Goal: Task Accomplishment & Management: Manage account settings

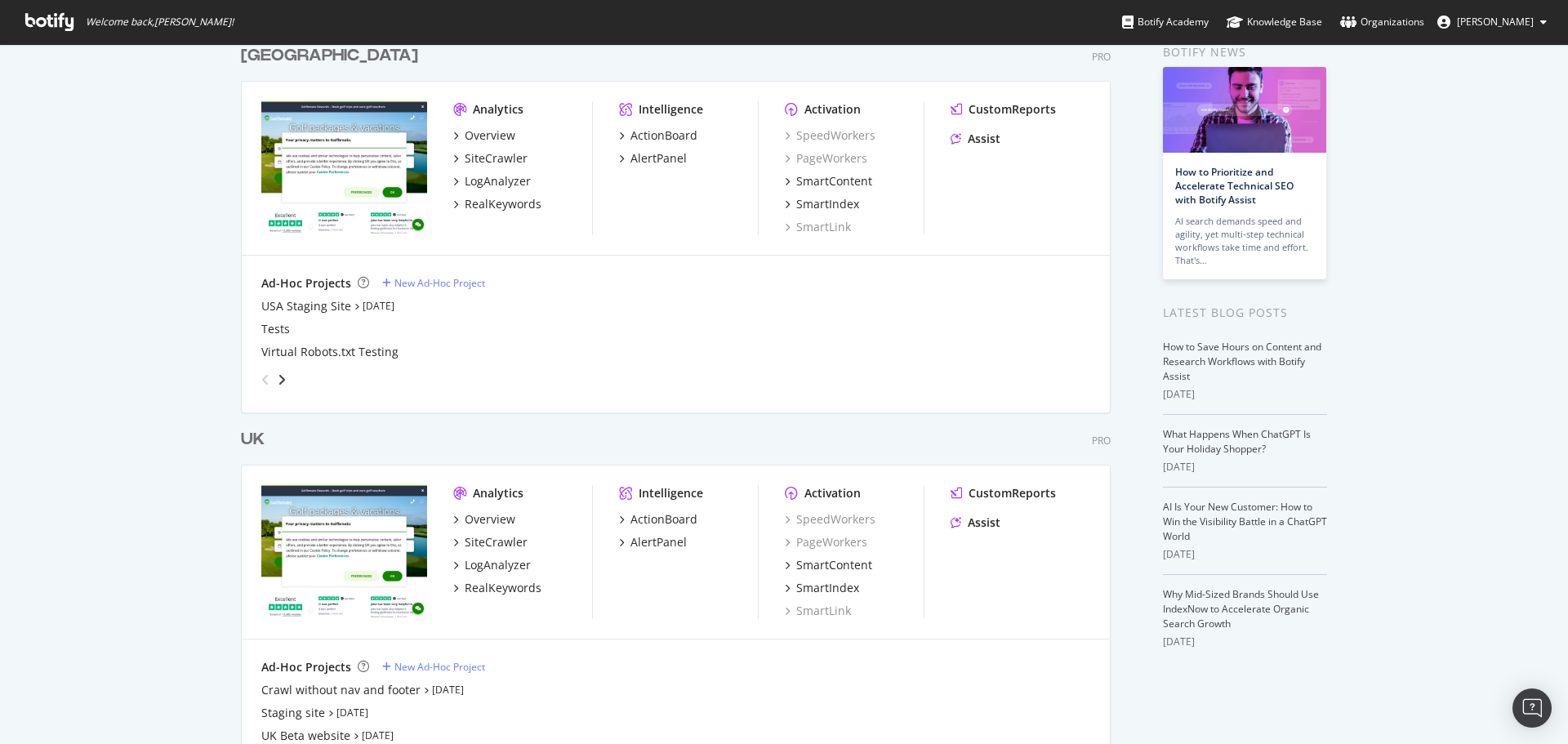
scroll to position [153, 0]
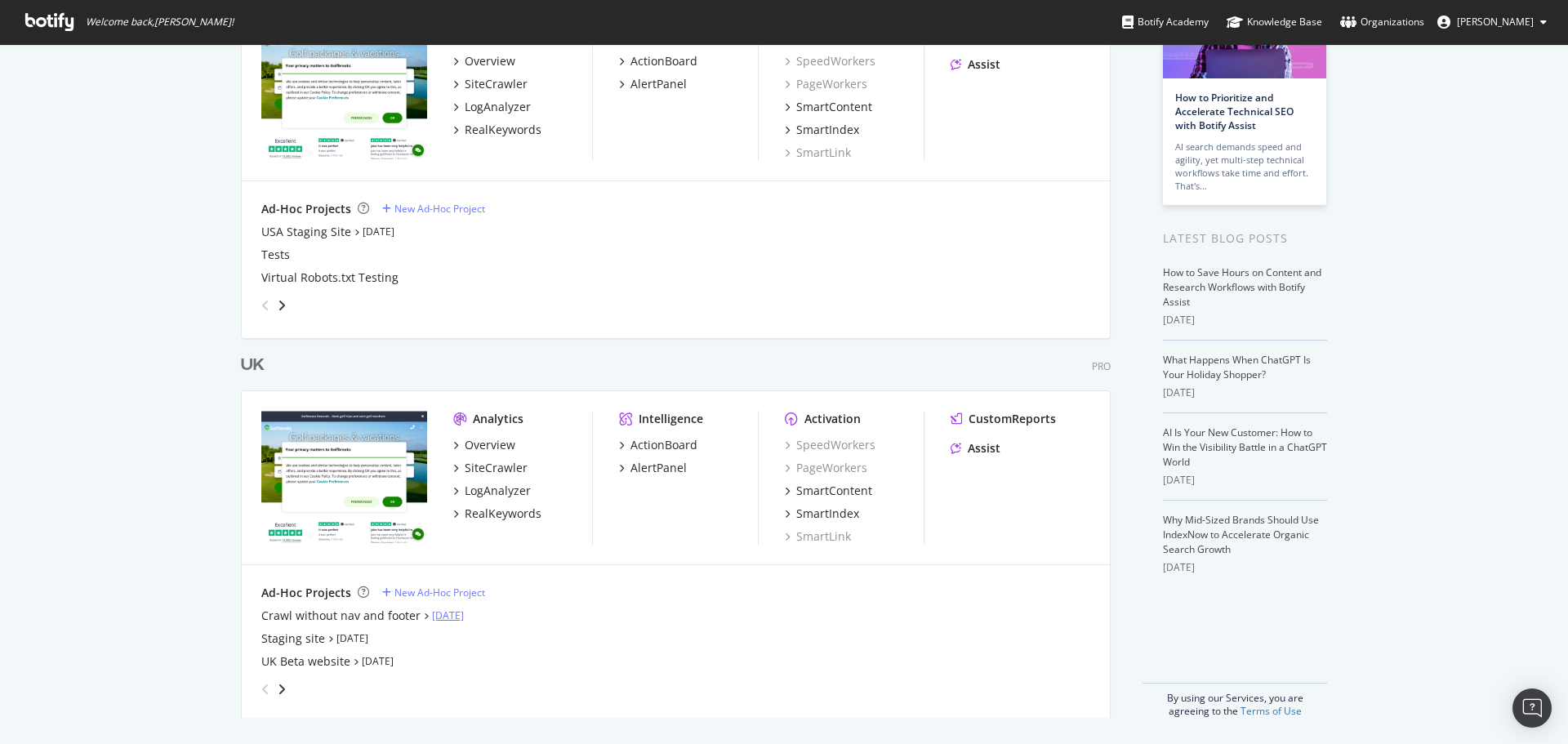
click at [433, 613] on link "[DATE]" at bounding box center [448, 615] width 32 height 14
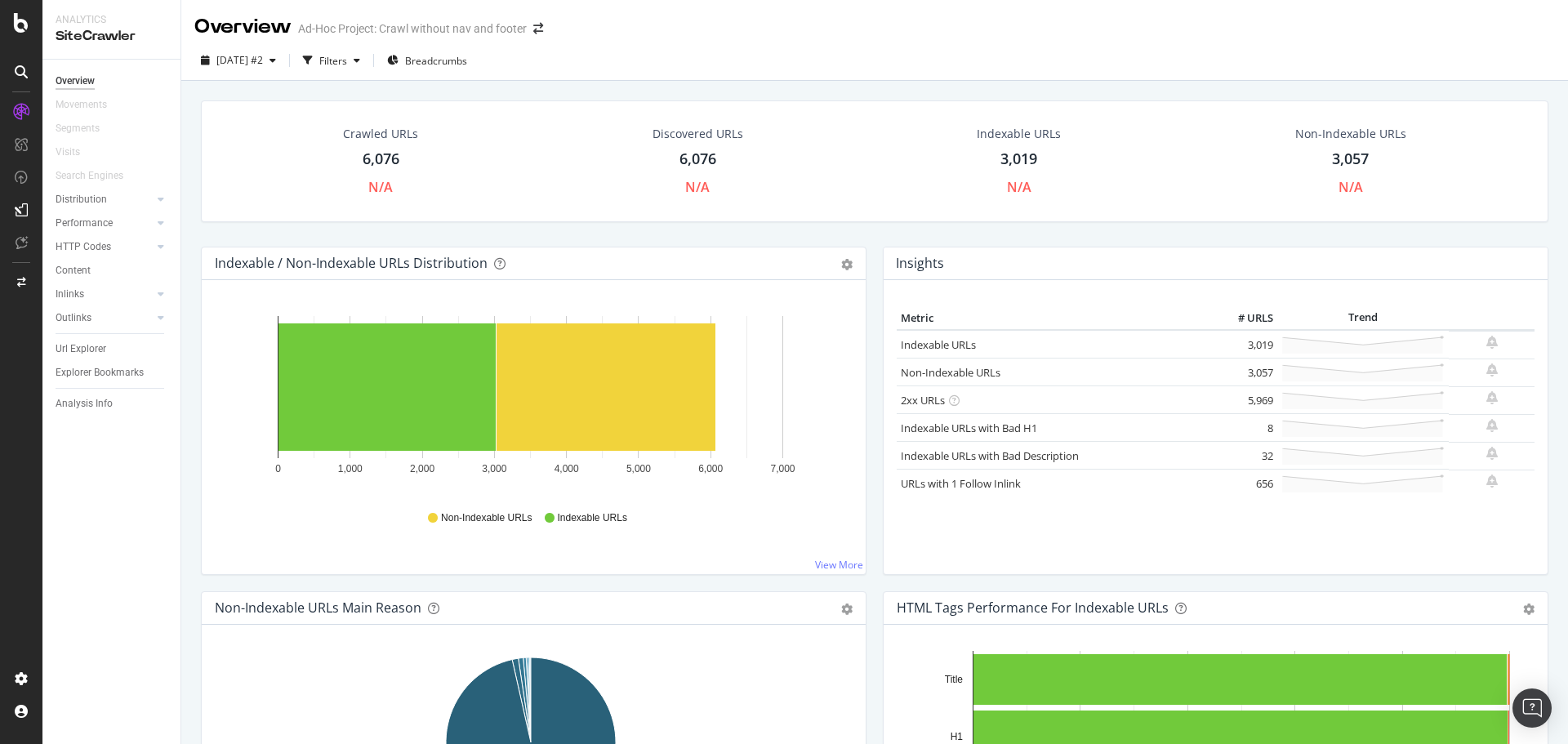
click at [689, 160] on div "6,076" at bounding box center [697, 159] width 37 height 21
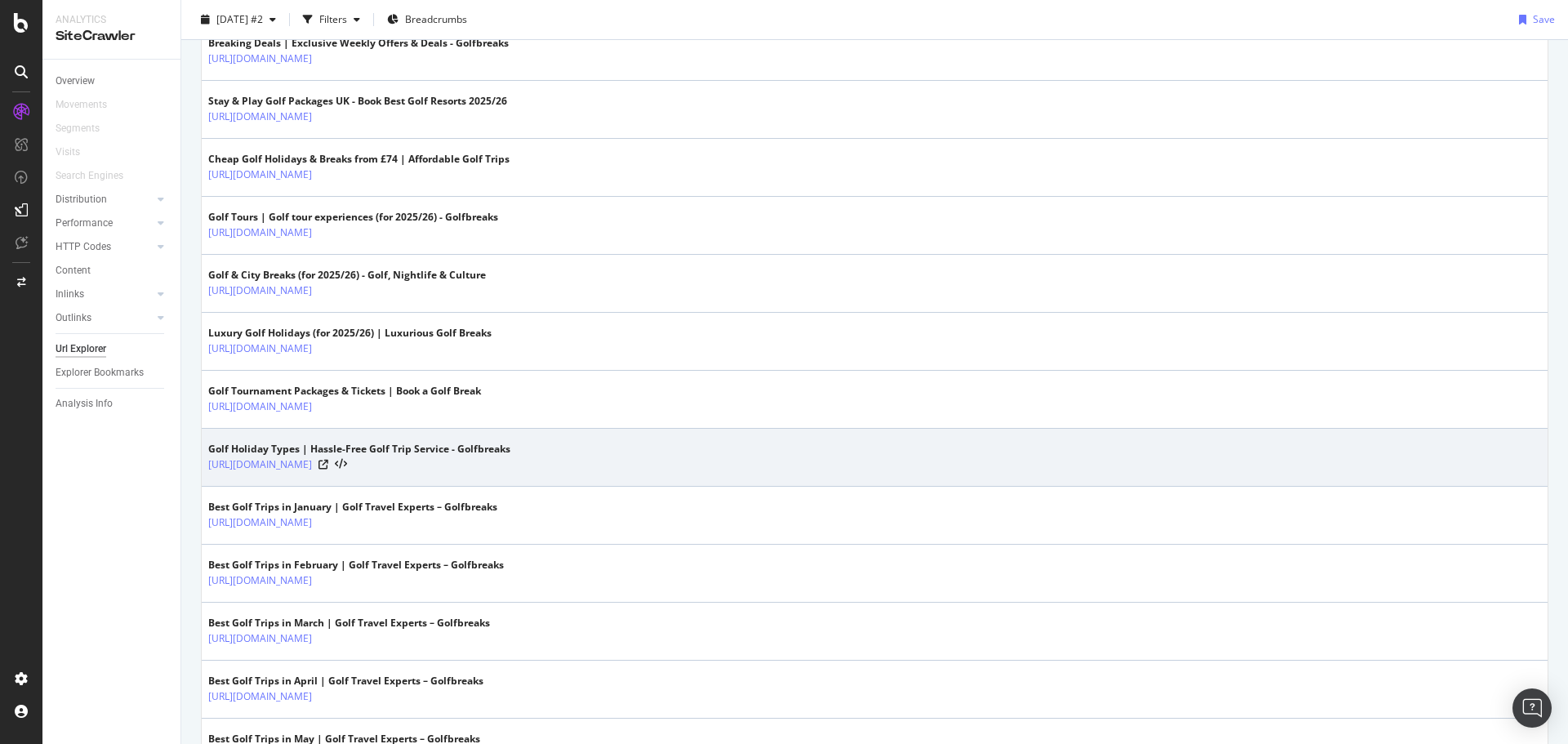
scroll to position [899, 0]
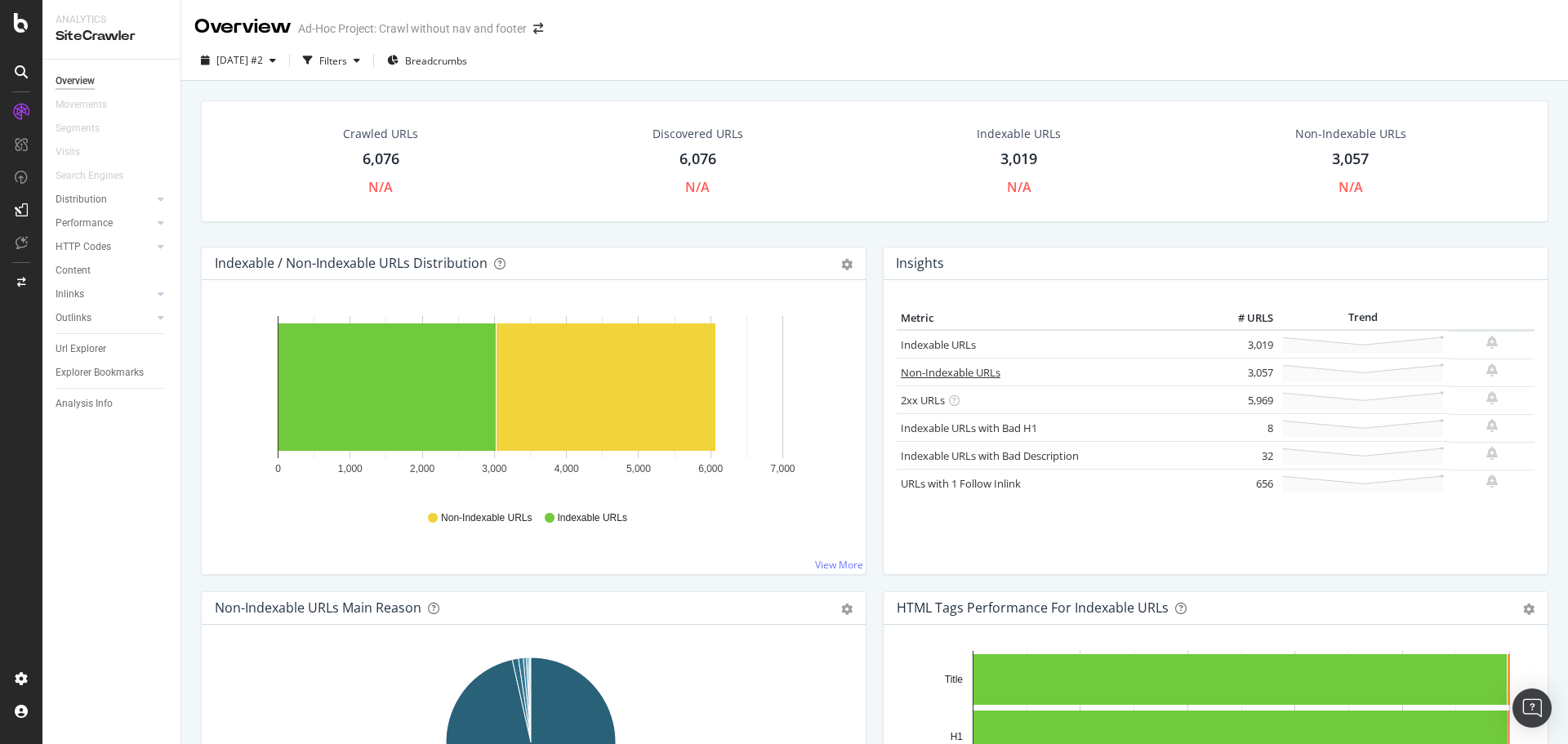
click at [959, 374] on link "Non-Indexable URLs" at bounding box center [951, 373] width 100 height 15
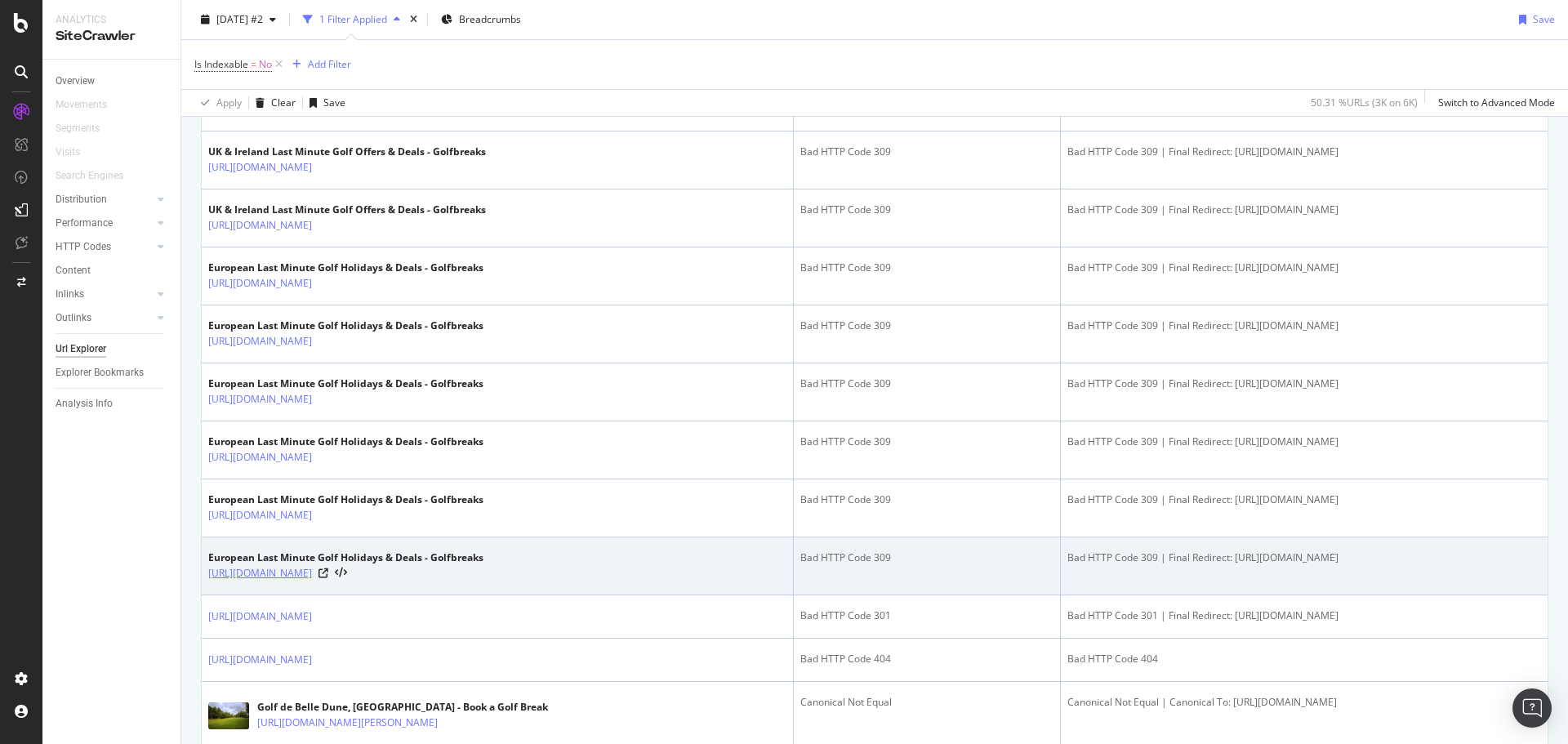
scroll to position [2570, 0]
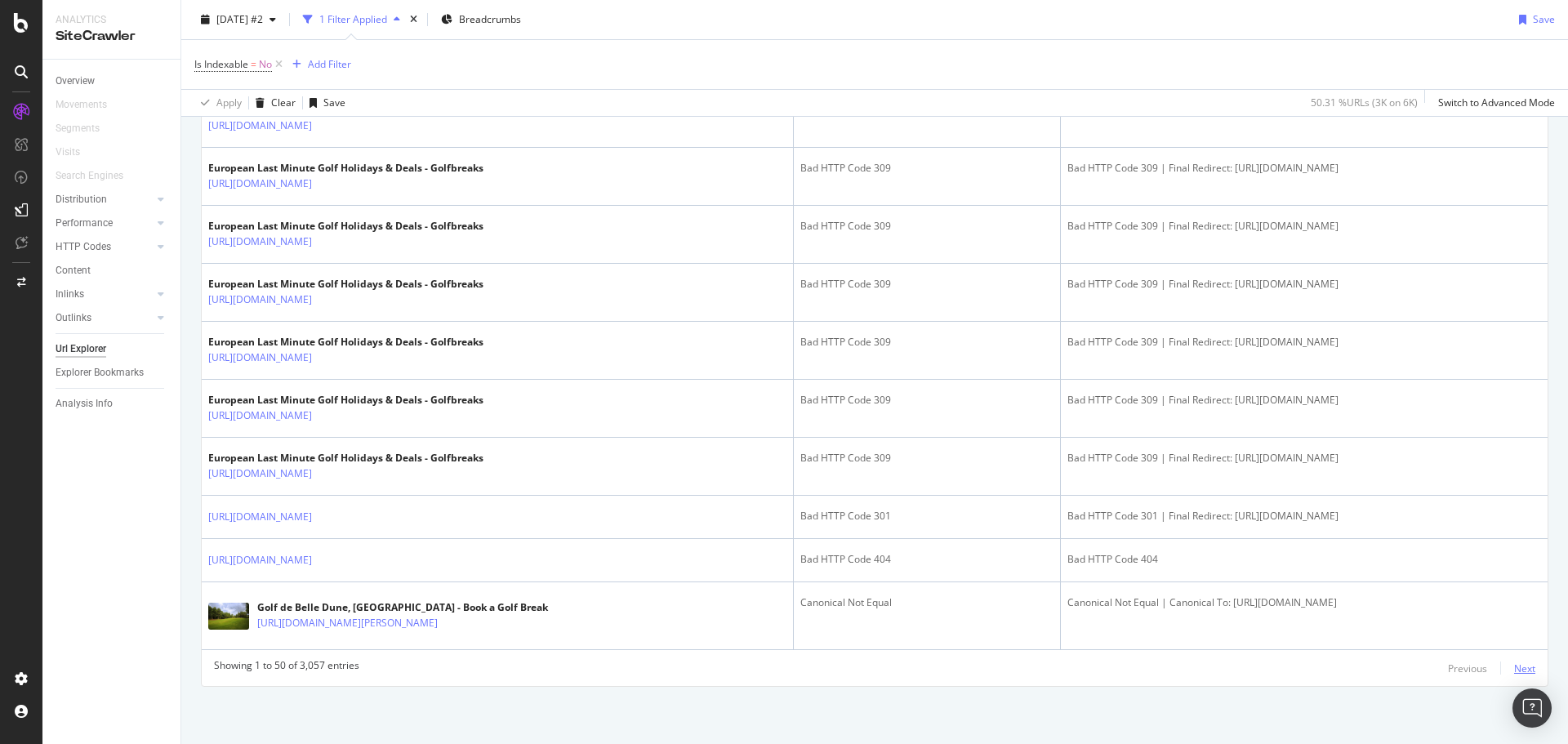
click at [1514, 671] on div "Next" at bounding box center [1525, 668] width 21 height 14
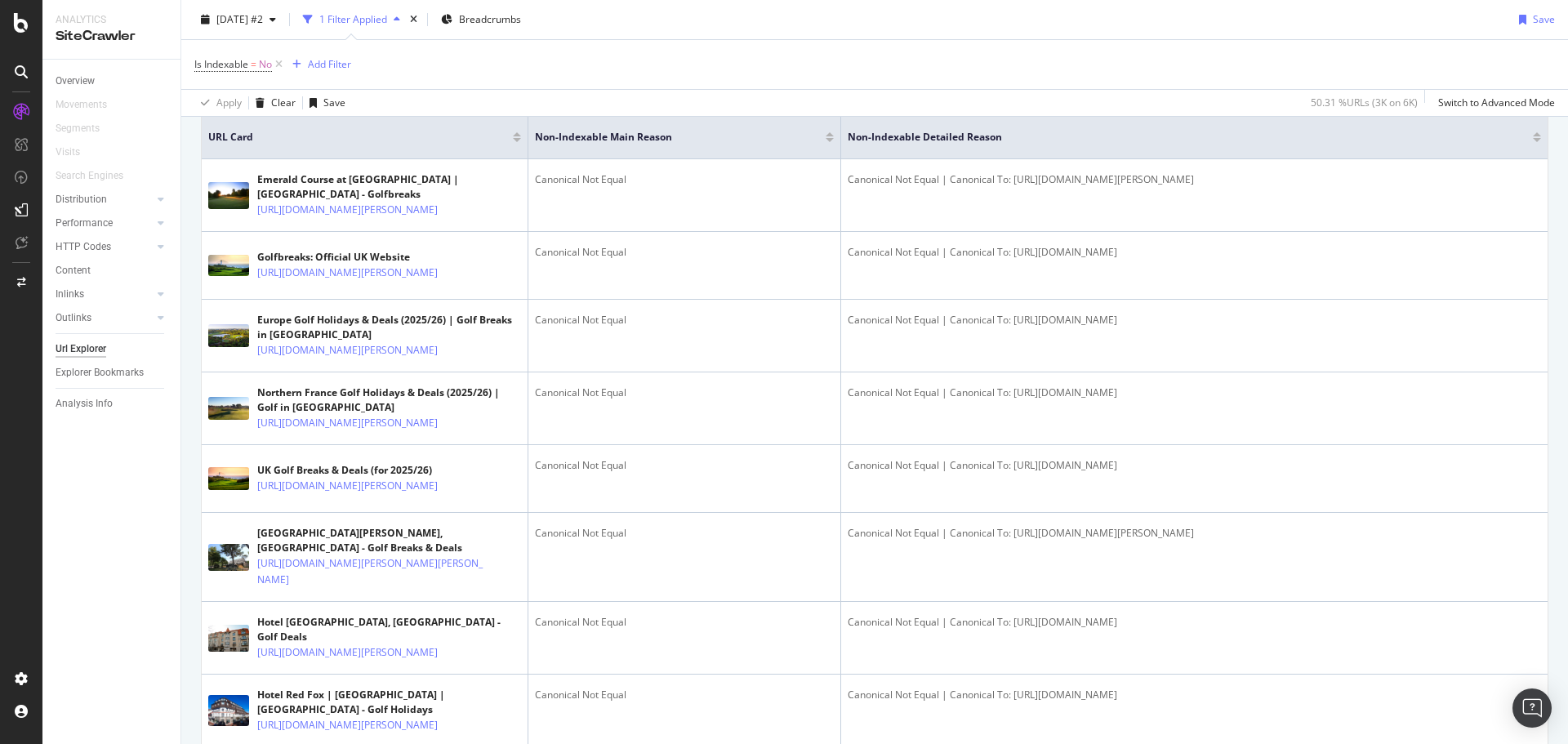
scroll to position [408, 0]
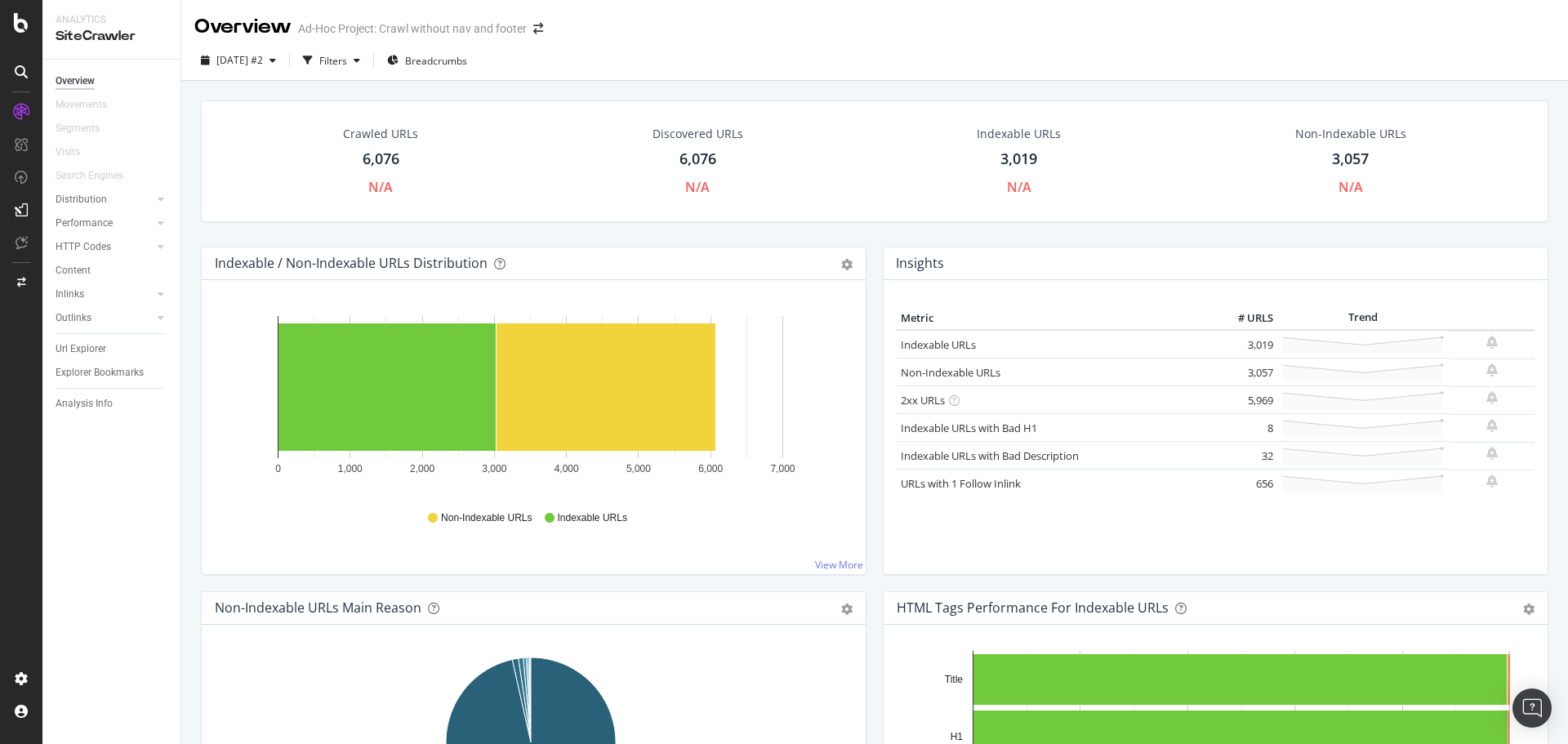
click at [687, 158] on div "6,076" at bounding box center [697, 159] width 37 height 21
click at [908, 394] on link "2xx URLs" at bounding box center [922, 401] width 44 height 15
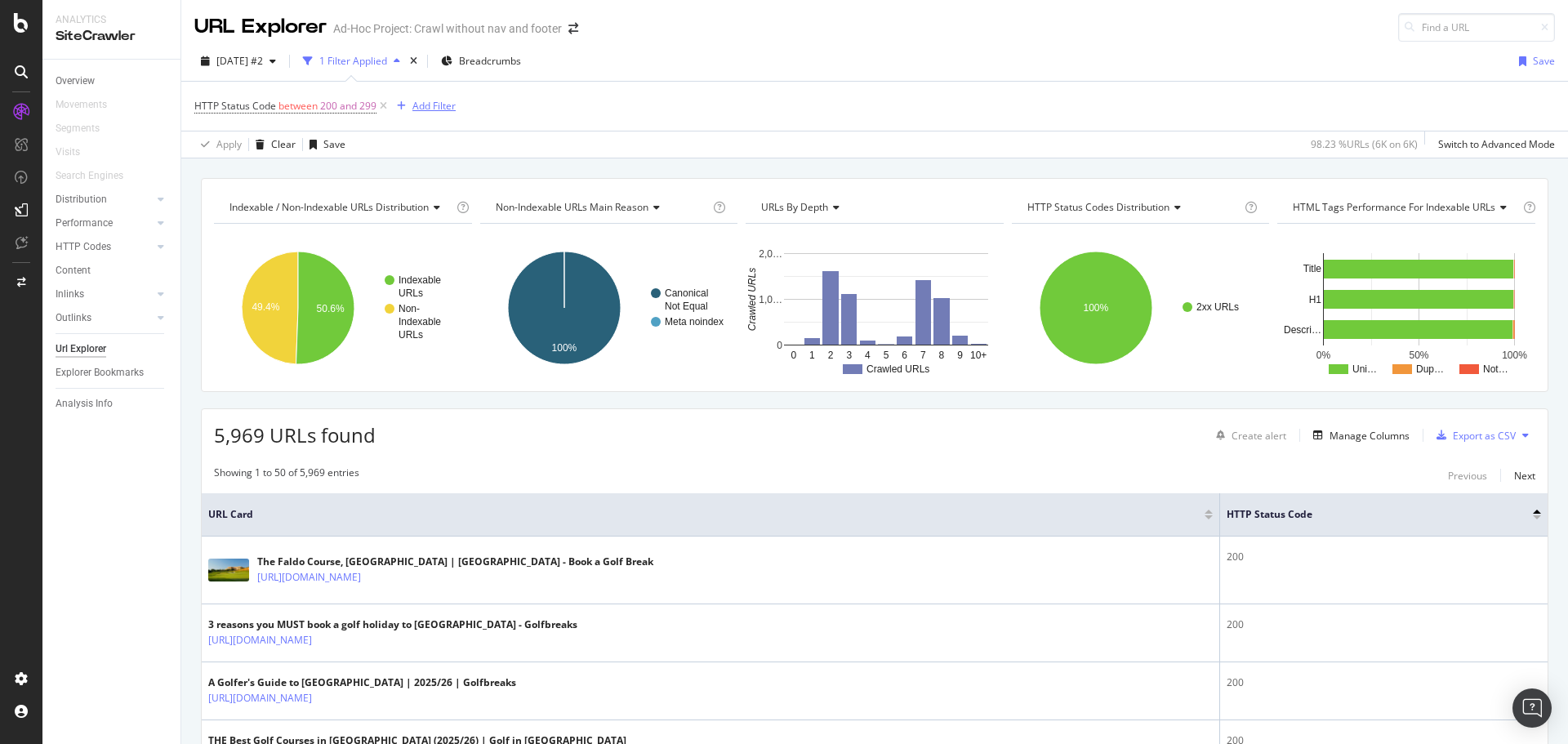
click at [434, 107] on div "Add Filter" at bounding box center [434, 106] width 44 height 14
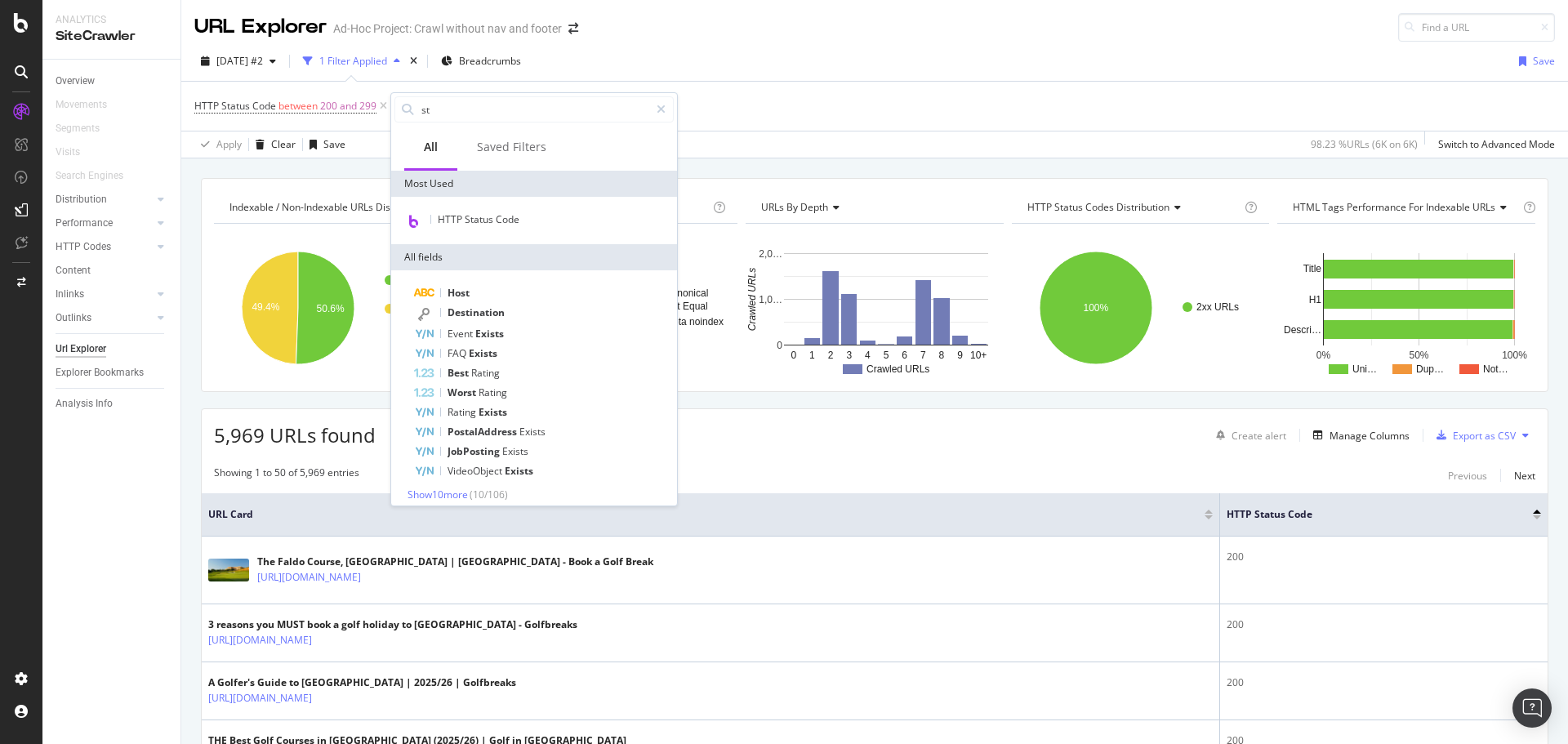
type input "s"
type input "url"
click at [476, 219] on div "Full URL" at bounding box center [533, 221] width 279 height 21
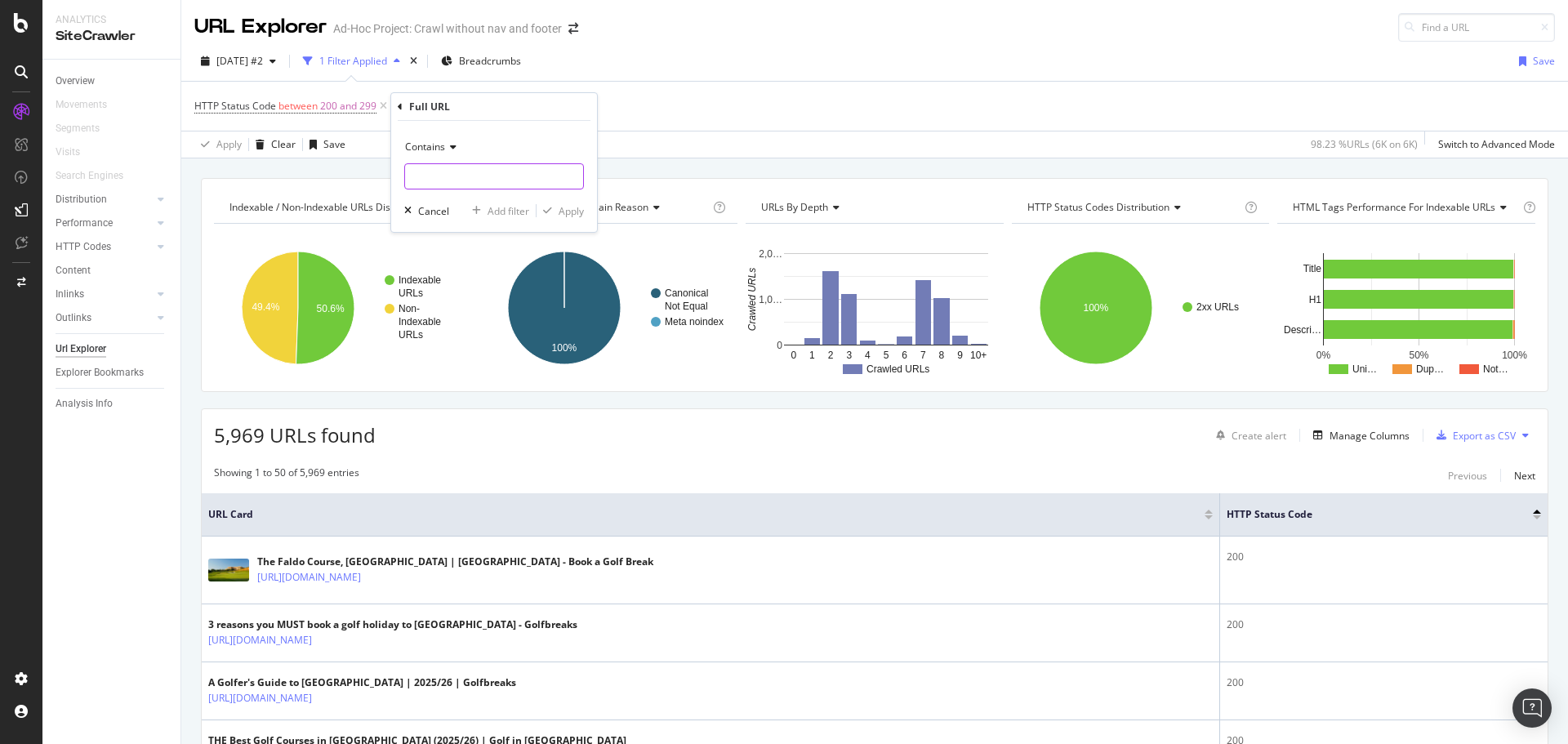
click at [454, 181] on input "text" at bounding box center [494, 177] width 178 height 26
type input "staging"
click at [569, 212] on div "Apply" at bounding box center [571, 211] width 26 height 14
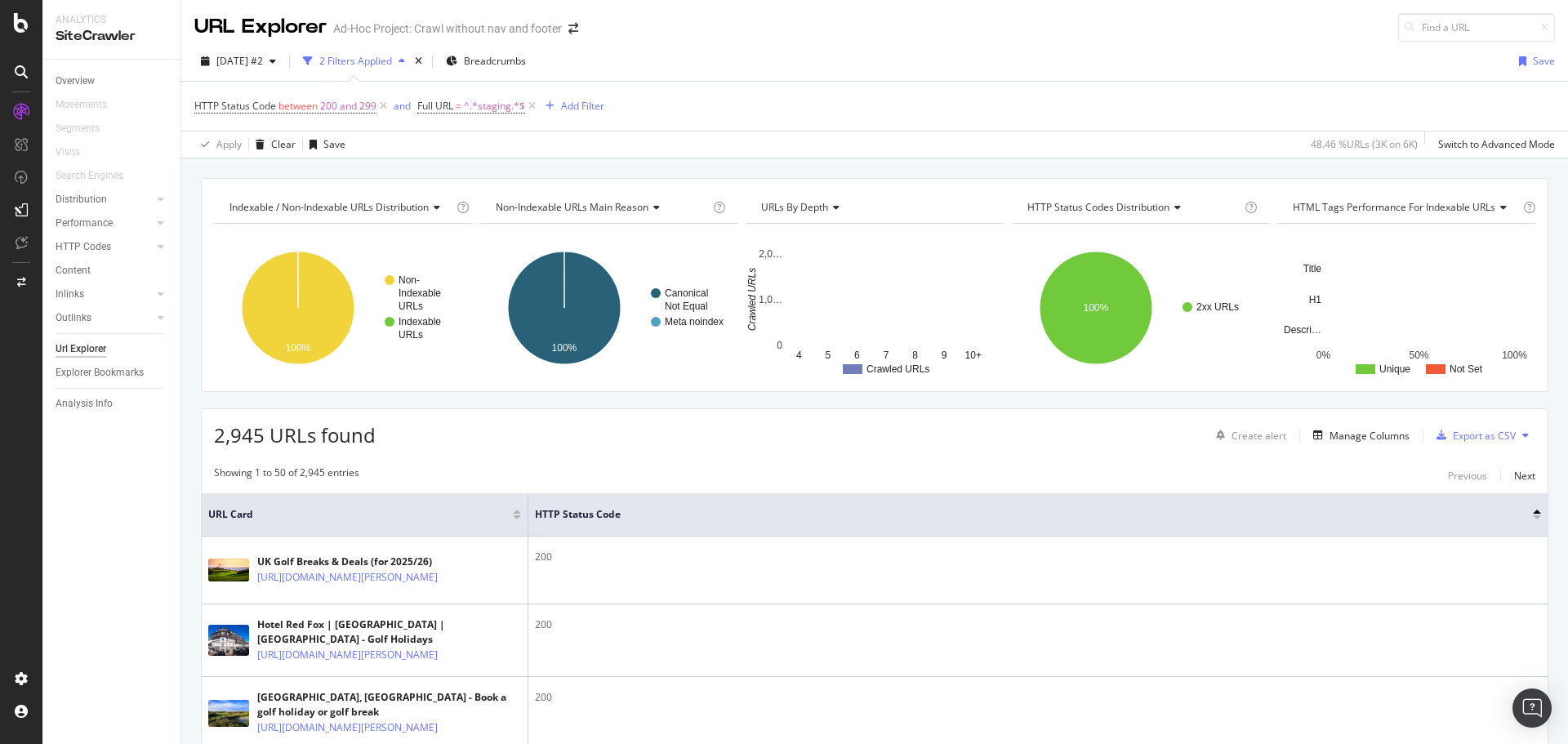
scroll to position [82, 0]
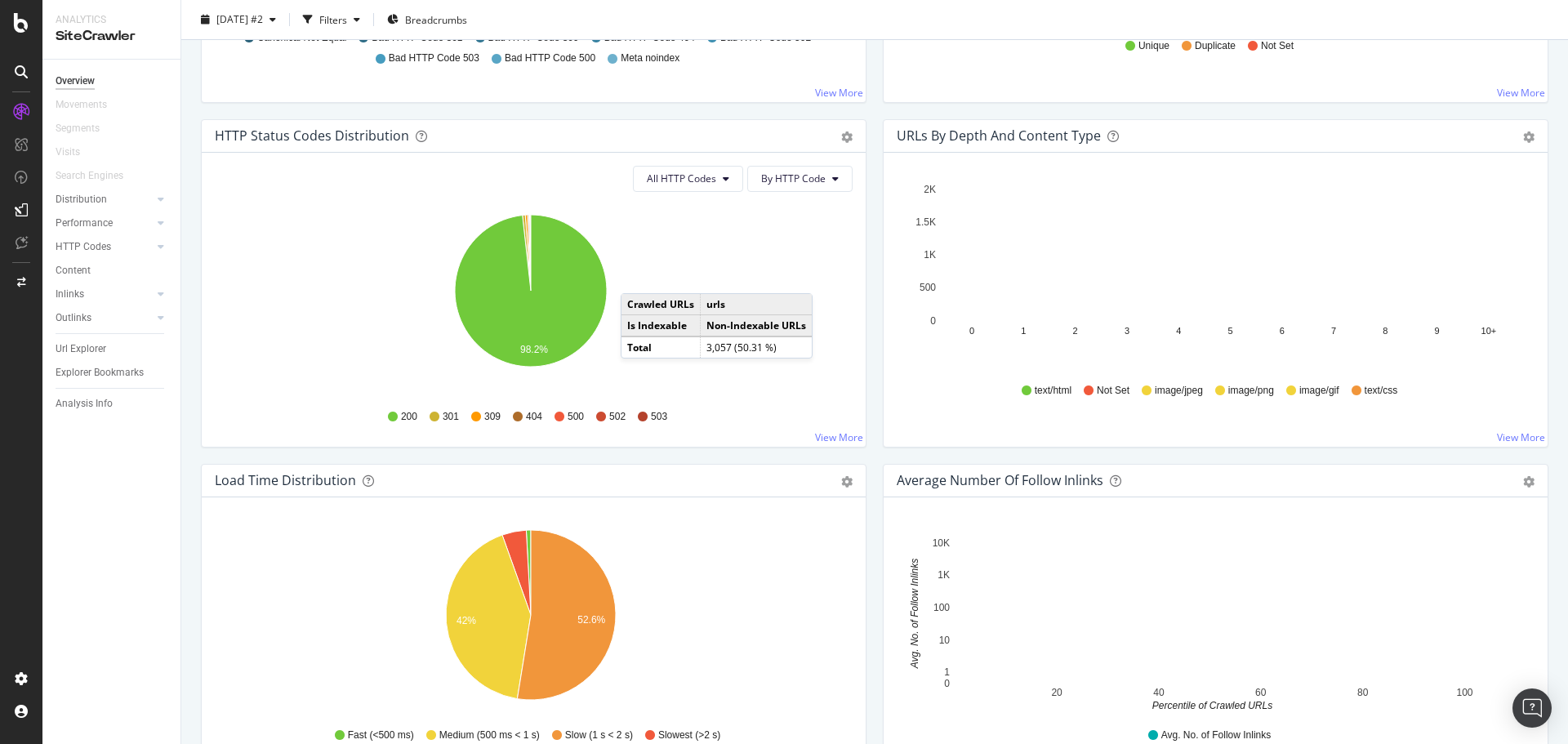
scroll to position [736, 0]
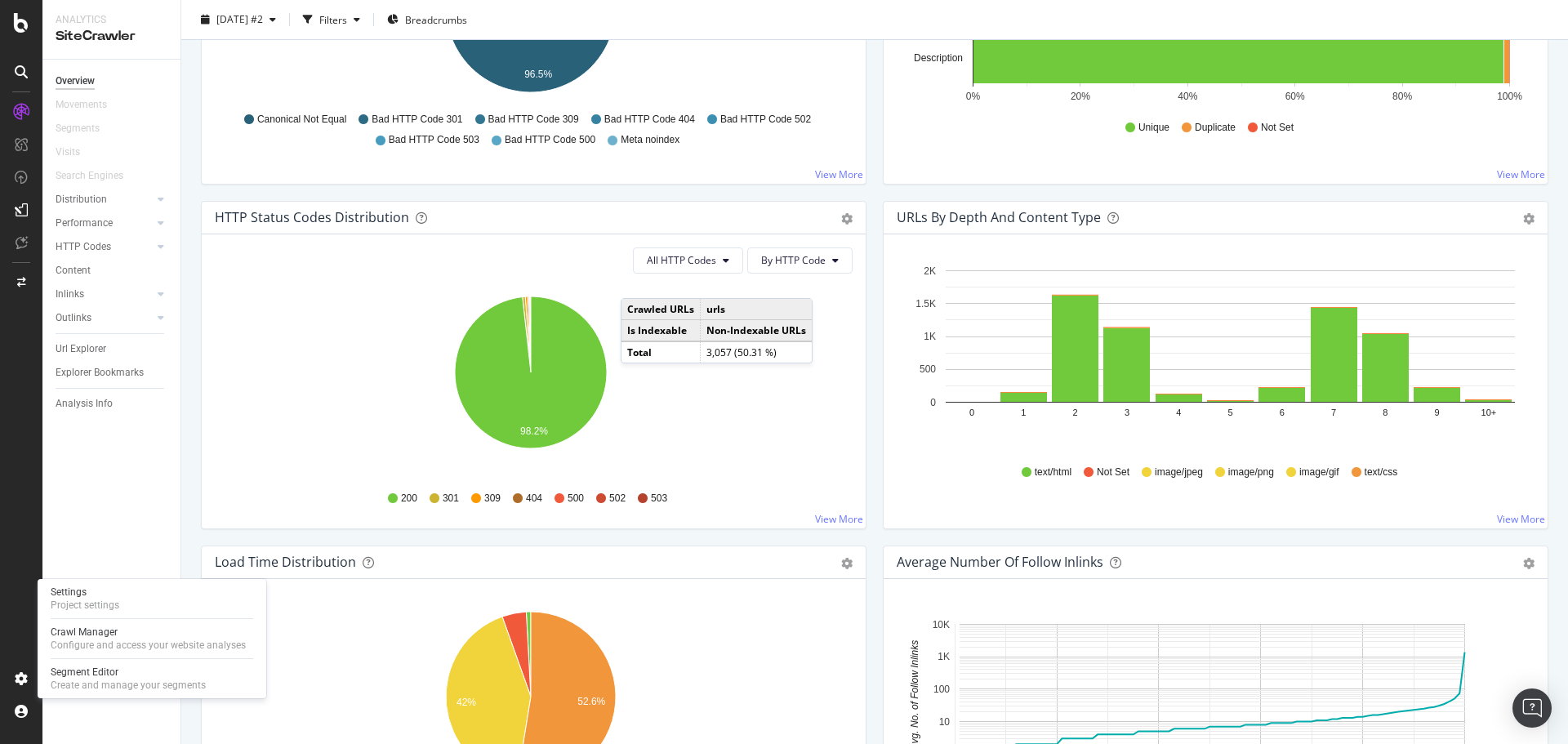
click at [106, 624] on div "Settings Project settings Crawl Manager Configure and access your website analy…" at bounding box center [152, 638] width 228 height 120
click at [105, 629] on div "Crawl Manager" at bounding box center [148, 633] width 195 height 13
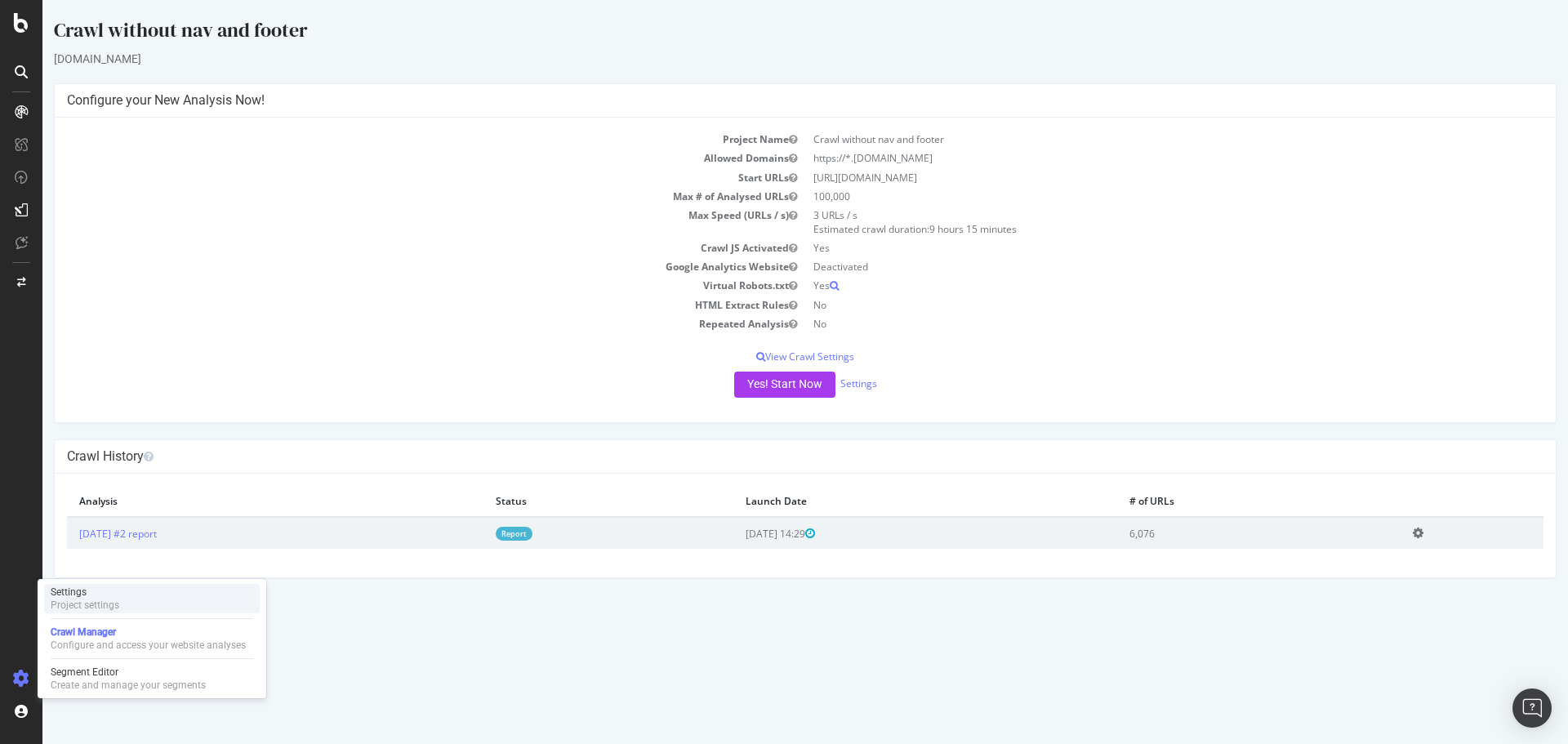
click at [100, 600] on div "Project settings" at bounding box center [84, 605] width 68 height 13
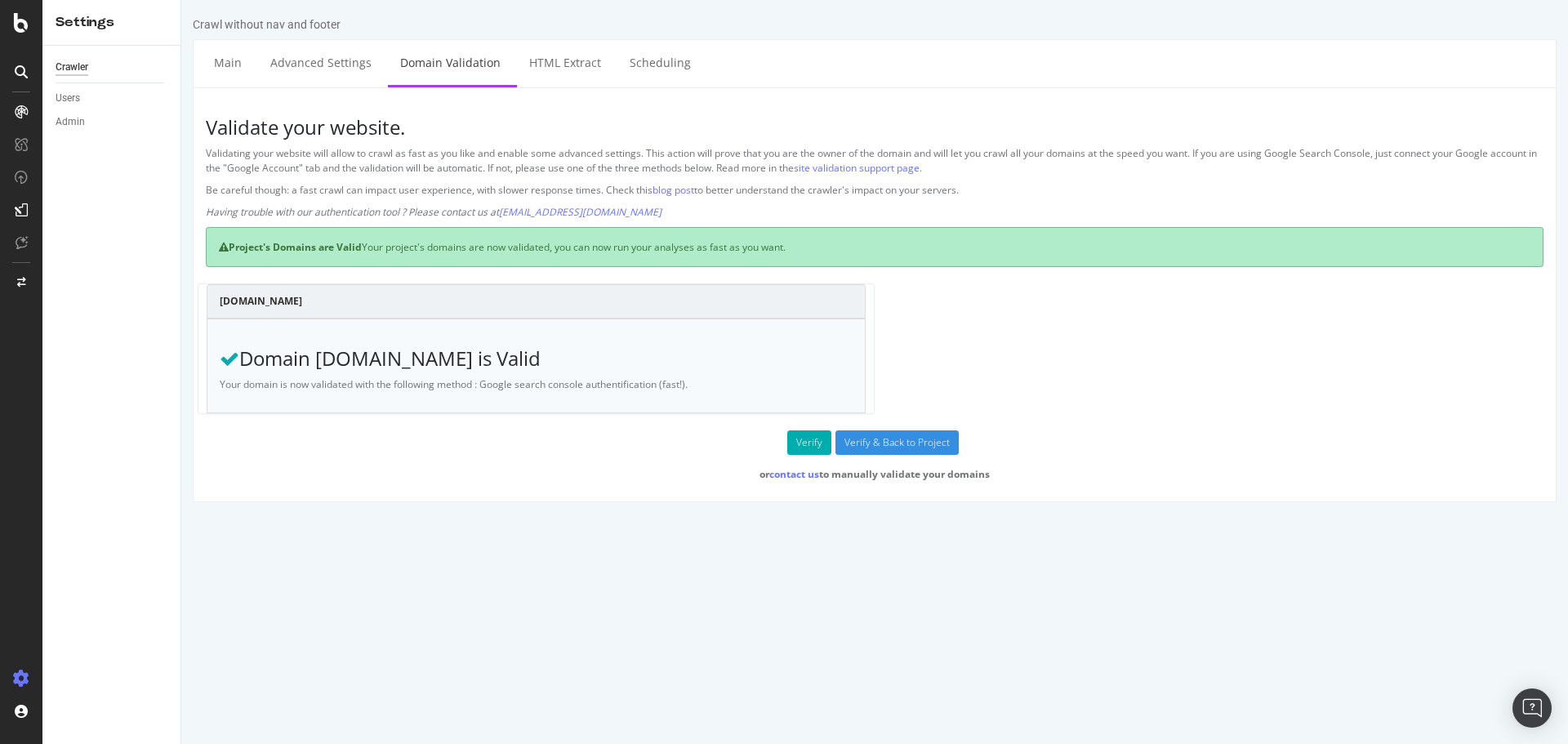
click at [508, 63] on li "Domain Validation" at bounding box center [453, 64] width 129 height 47
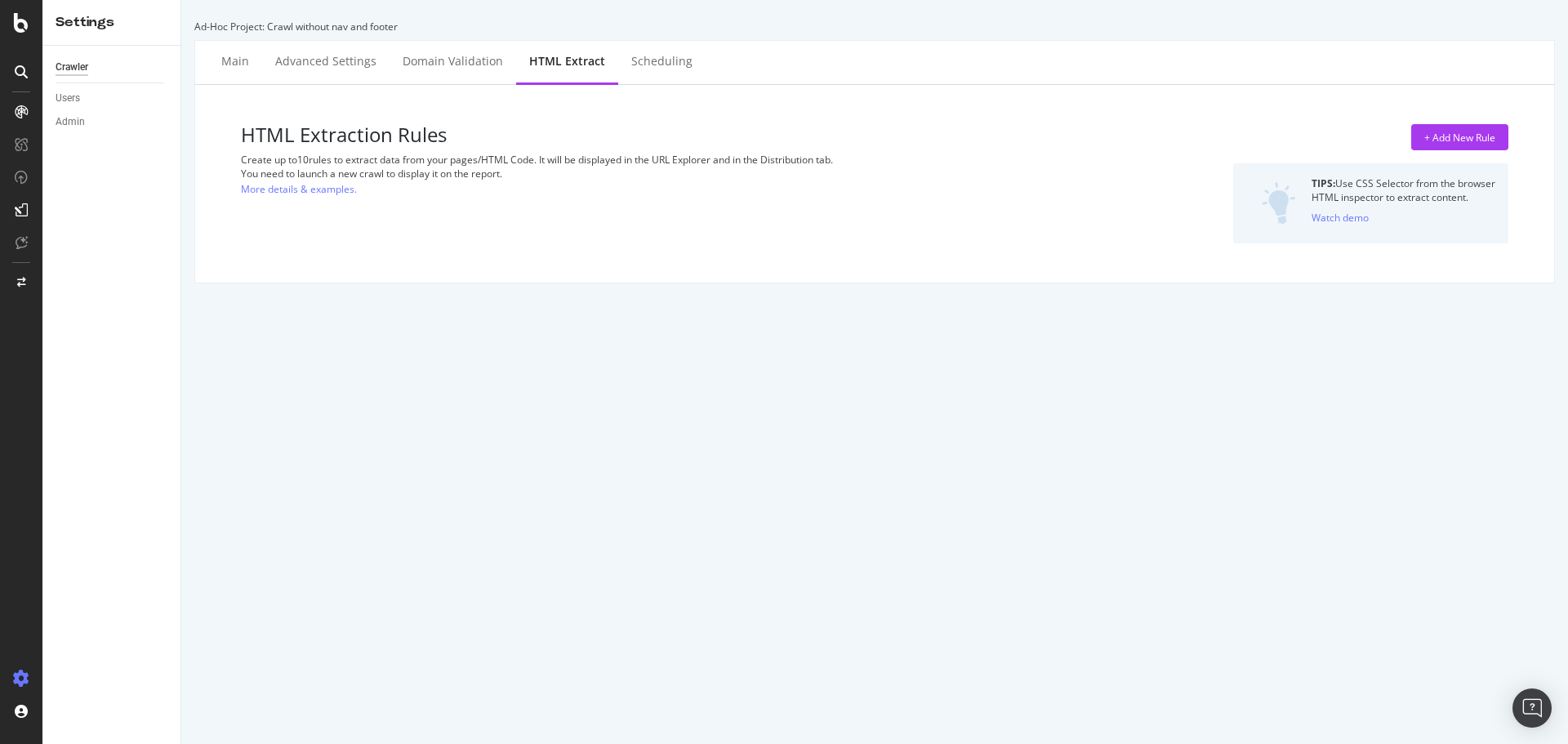
click at [569, 64] on div "HTML Extract" at bounding box center [567, 61] width 76 height 16
click at [649, 64] on div "Scheduling" at bounding box center [662, 61] width 61 height 16
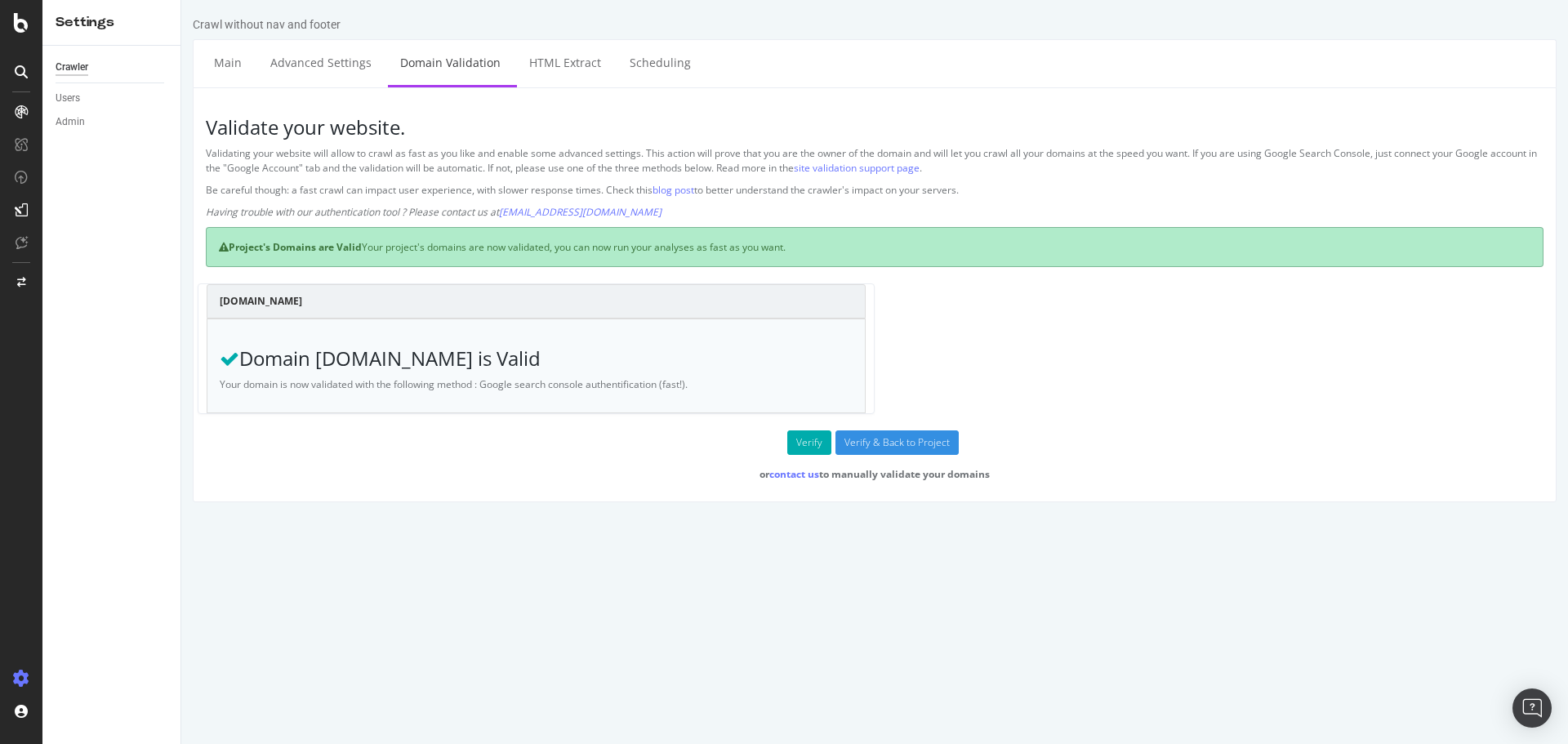
click at [72, 30] on div "Settings" at bounding box center [111, 22] width 112 height 19
click at [40, 24] on div at bounding box center [21, 23] width 40 height 20
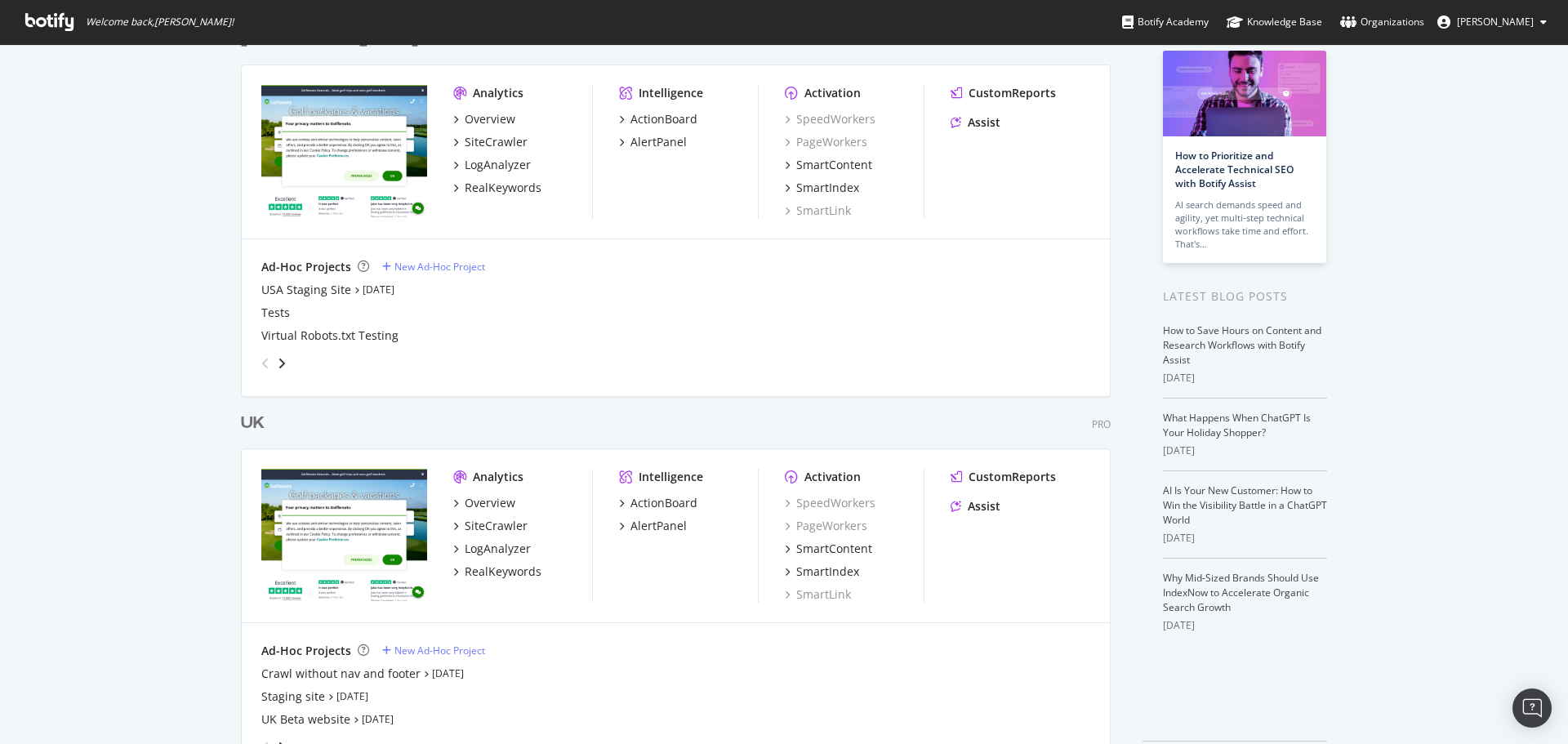
scroll to position [153, 0]
